Goal: Obtain resource: Obtain resource

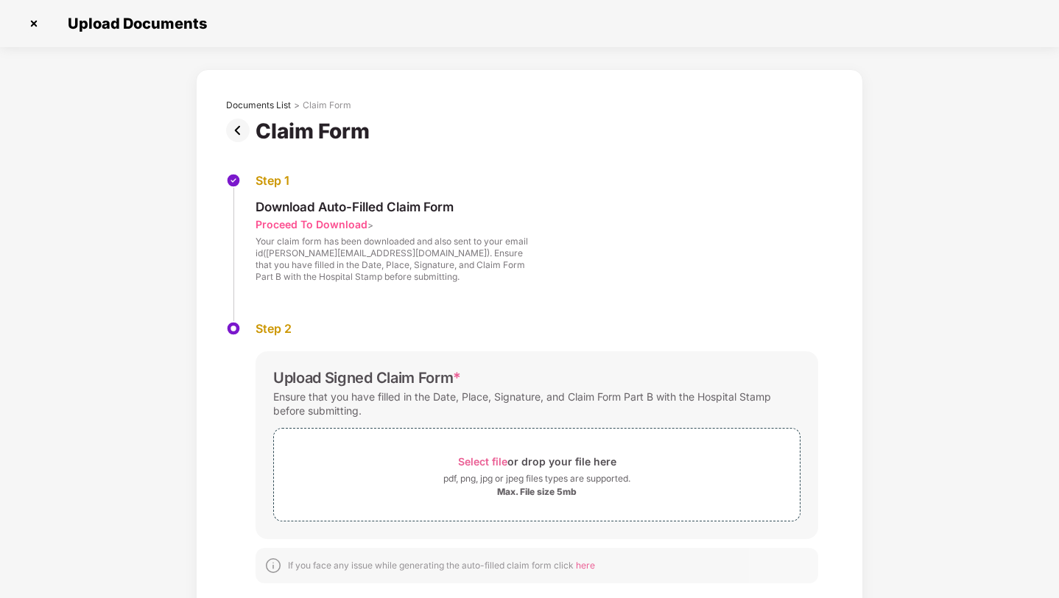
scroll to position [23, 0]
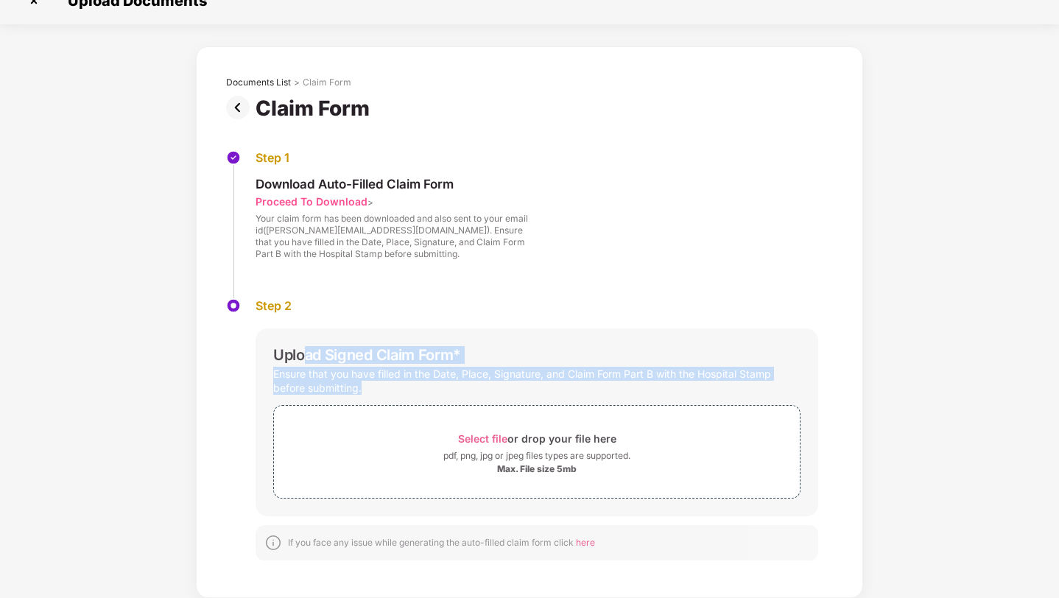
drag, startPoint x: 308, startPoint y: 354, endPoint x: 467, endPoint y: 381, distance: 161.2
click at [467, 381] on div "Upload Signed Claim Form * Ensure that you have filled in the Date, Place, Sign…" at bounding box center [536, 422] width 562 height 188
click at [467, 381] on div "Ensure that you have filled in the Date, Place, Signature, and Claim Form Part …" at bounding box center [536, 381] width 527 height 34
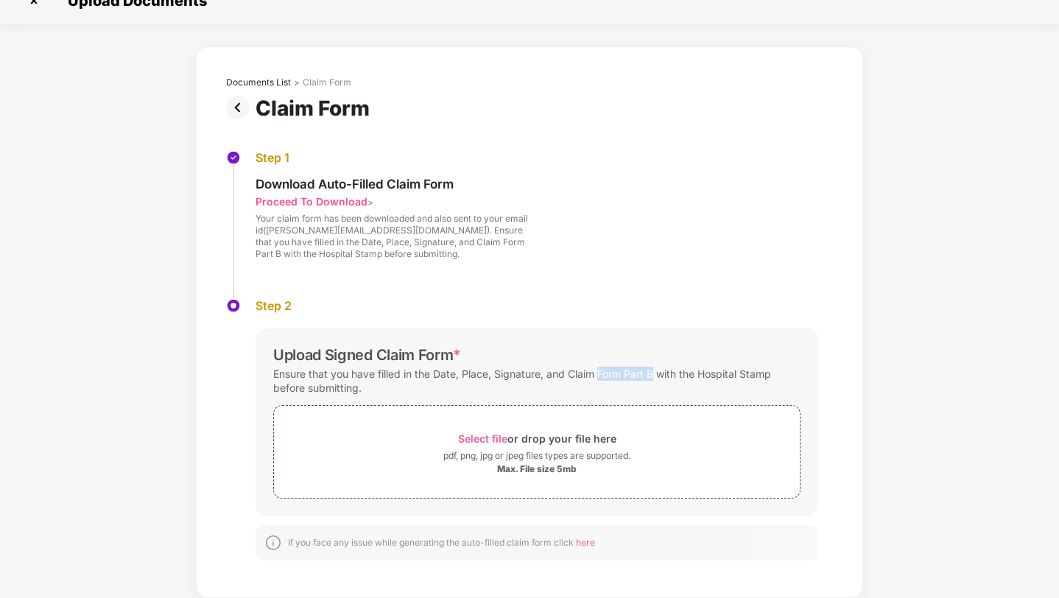
drag, startPoint x: 601, startPoint y: 370, endPoint x: 651, endPoint y: 372, distance: 50.8
click at [652, 372] on div "Ensure that you have filled in the Date, Place, Signature, and Claim Form Part …" at bounding box center [536, 381] width 527 height 34
click at [651, 372] on div "Ensure that you have filled in the Date, Place, Signature, and Claim Form Part …" at bounding box center [536, 381] width 527 height 34
click at [663, 381] on div "Ensure that you have filled in the Date, Place, Signature, and Claim Form Part …" at bounding box center [536, 381] width 527 height 34
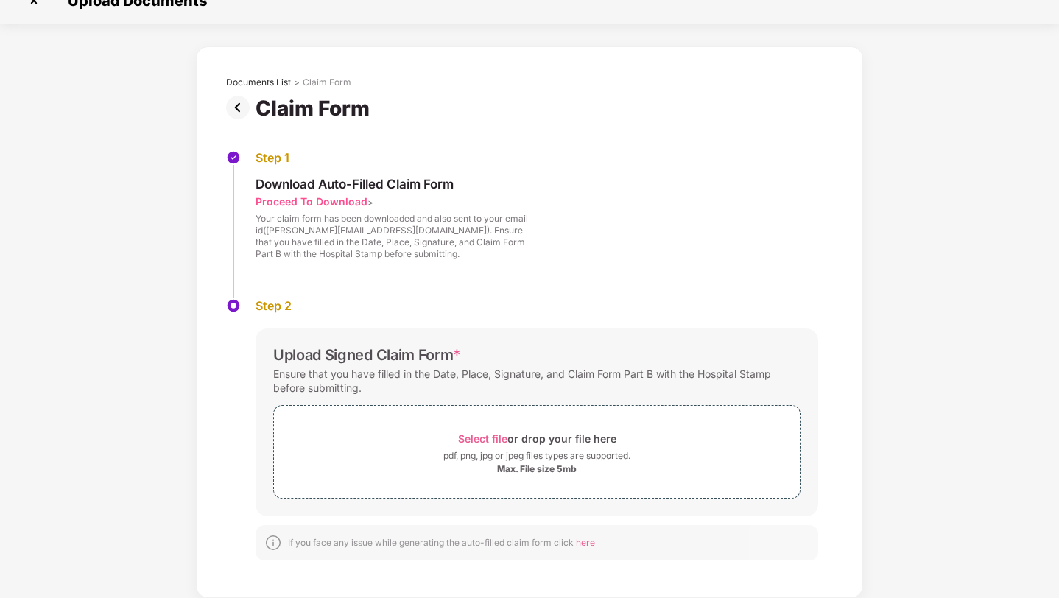
click at [663, 381] on div "Ensure that you have filled in the Date, Place, Signature, and Claim Form Part …" at bounding box center [536, 381] width 527 height 34
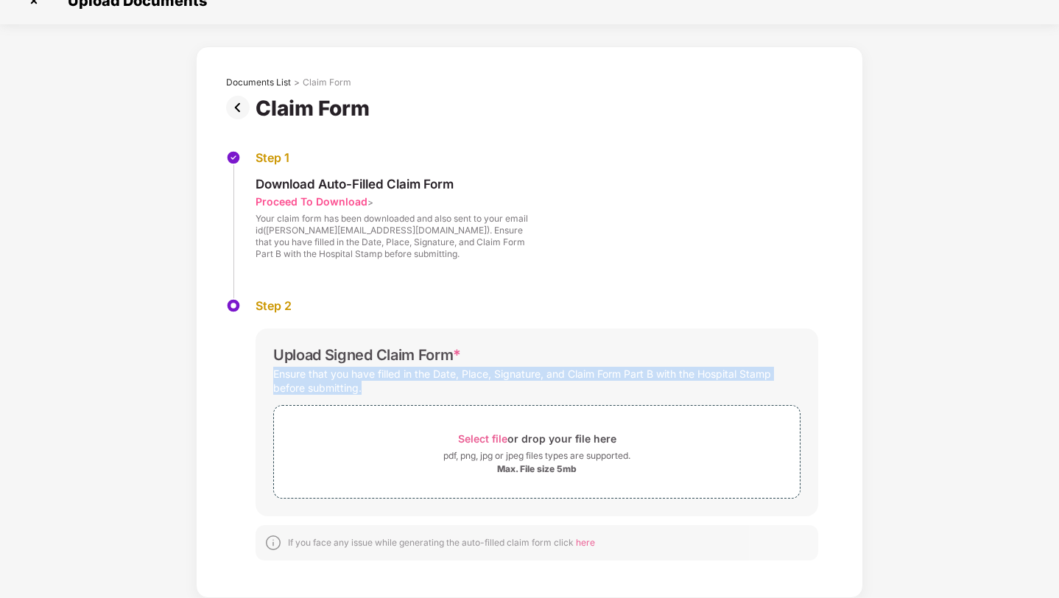
click at [663, 381] on div "Ensure that you have filled in the Date, Place, Signature, and Claim Form Part …" at bounding box center [536, 381] width 527 height 34
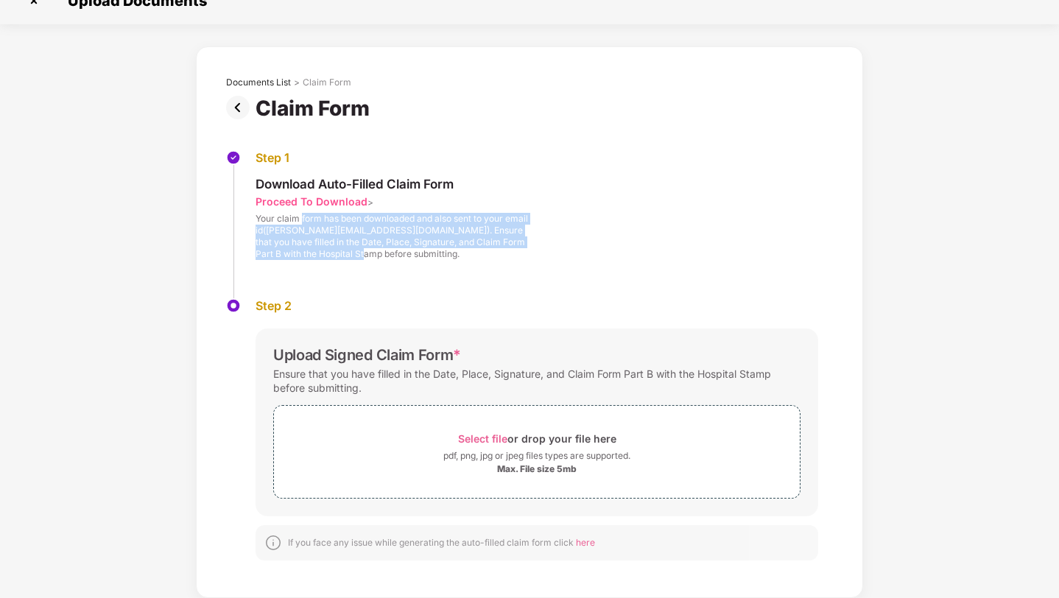
drag, startPoint x: 301, startPoint y: 218, endPoint x: 393, endPoint y: 248, distance: 96.8
click at [393, 248] on div "Your claim form has been downloaded and also sent to your email id([PERSON_NAME…" at bounding box center [391, 236] width 272 height 47
